Goal: Task Accomplishment & Management: Manage account settings

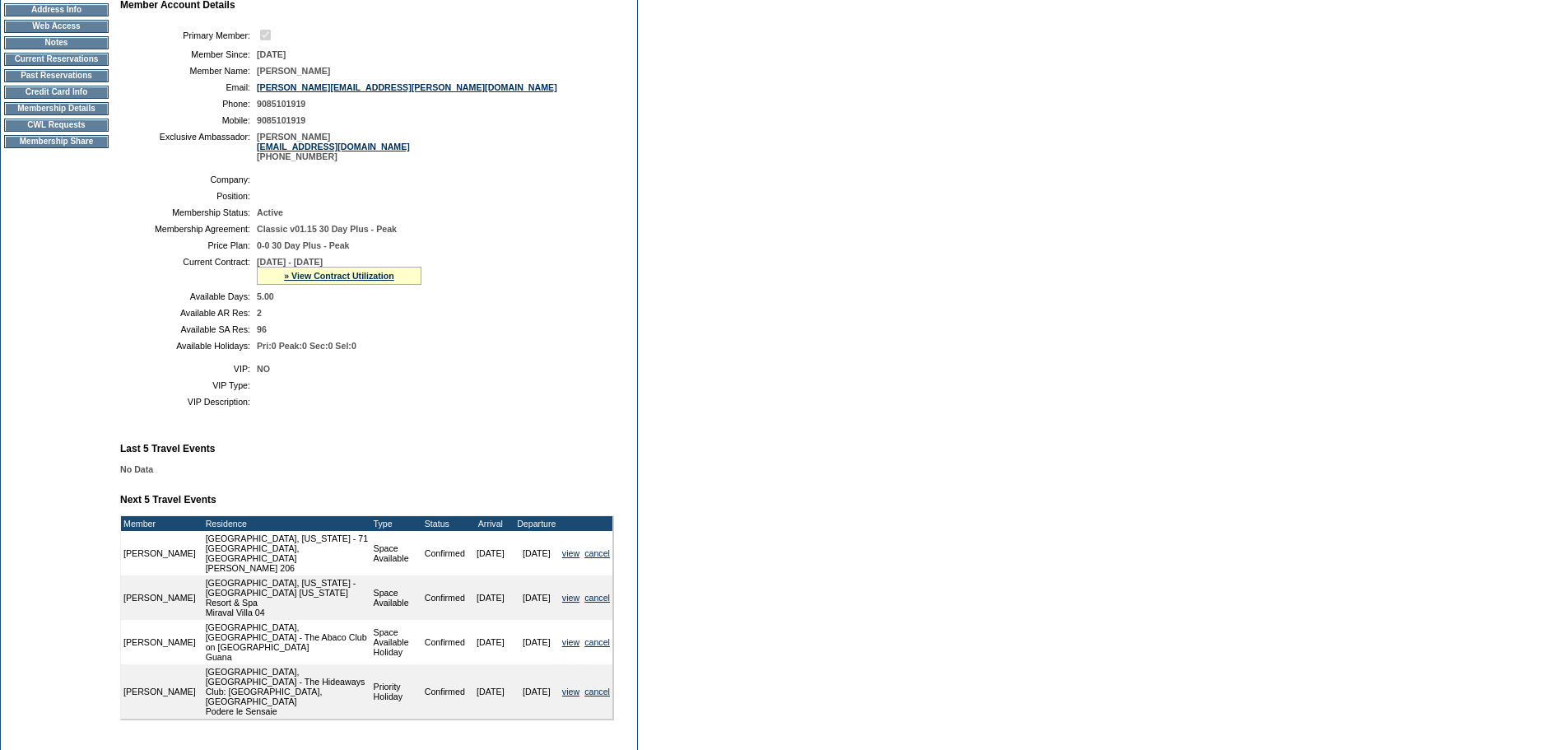
scroll to position [247, 0]
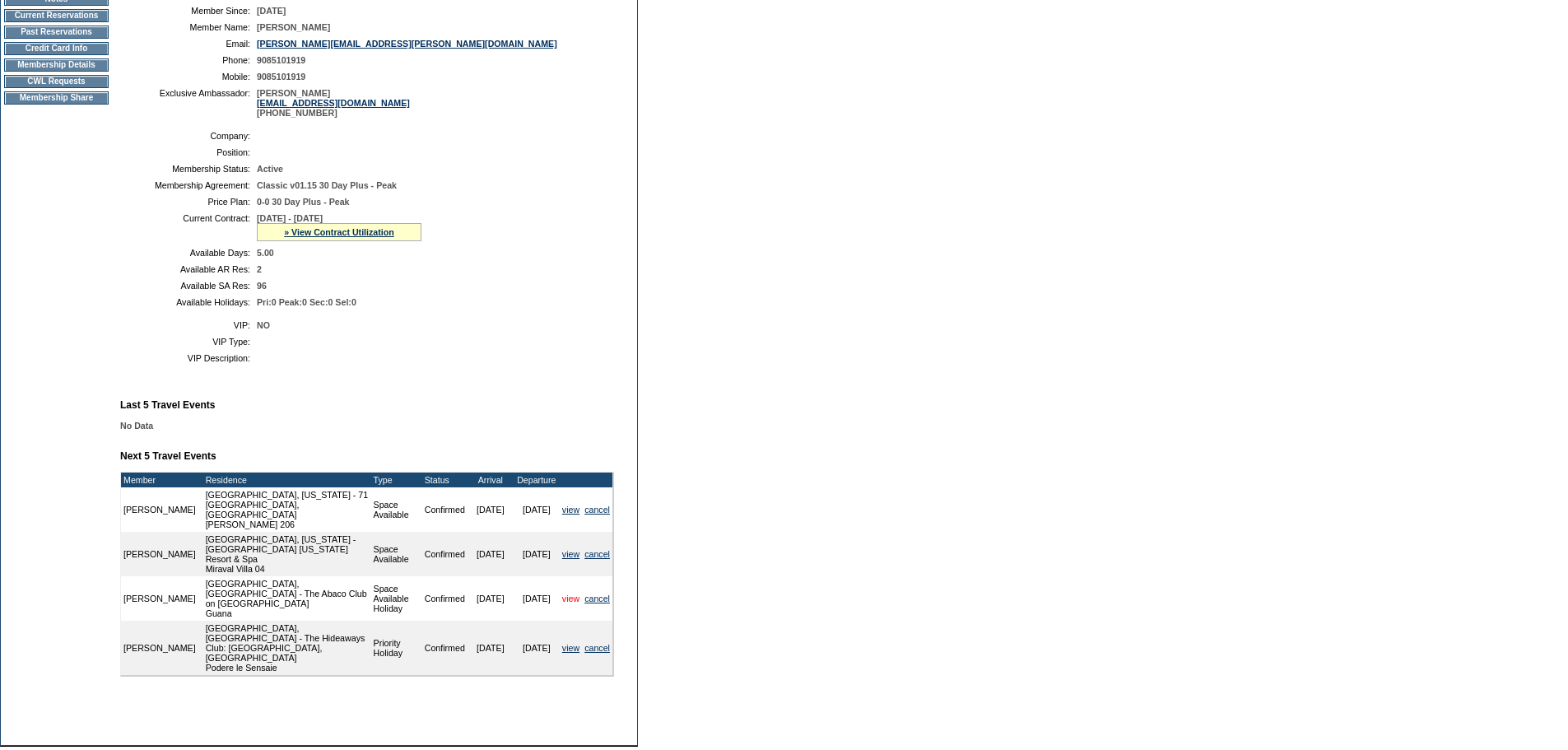
click at [568, 603] on link "view" at bounding box center [570, 598] width 17 height 10
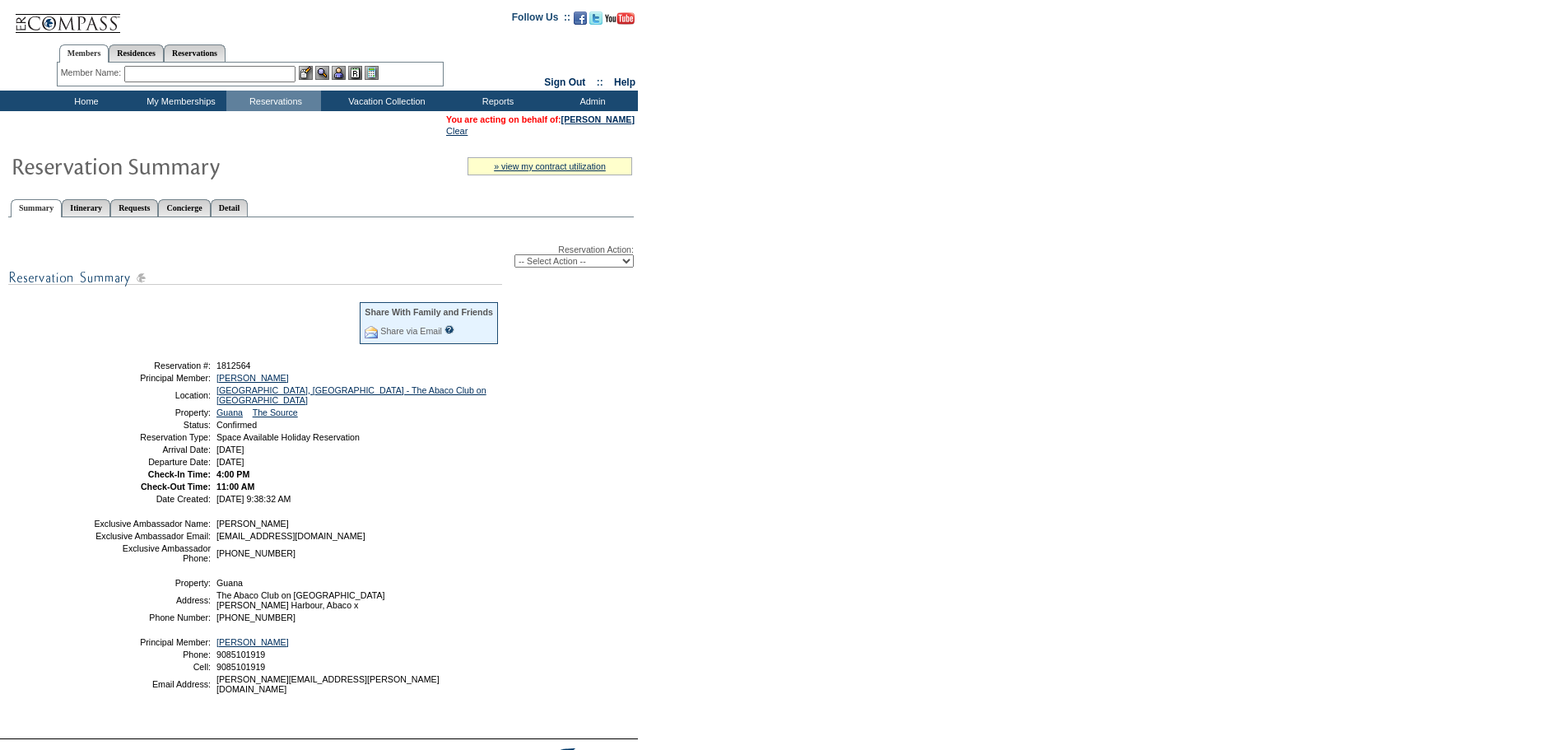
click at [626, 265] on select "-- Select Action -- Modify Reservation Dates Modify Reservation Cost Modify Occ…" at bounding box center [574, 261] width 120 height 13
select select "ChangeDates"
click at [514, 258] on select "-- Select Action -- Modify Reservation Dates Modify Reservation Cost Modify Occ…" at bounding box center [574, 261] width 120 height 13
